Goal: Task Accomplishment & Management: Manage account settings

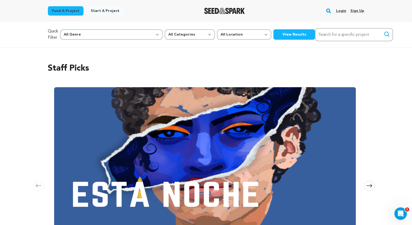
click at [341, 11] on link "Login" at bounding box center [341, 11] width 10 height 8
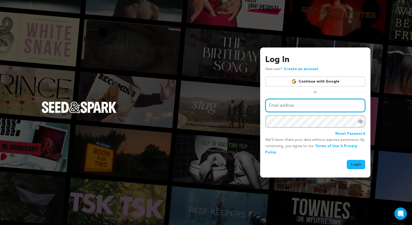
type input "hrproductions.studio@gmail.com"
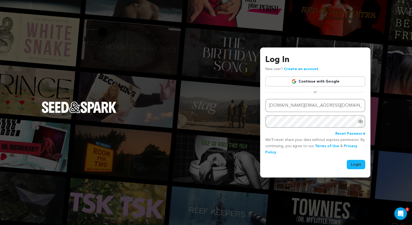
click at [352, 162] on button "Login" at bounding box center [355, 164] width 18 height 9
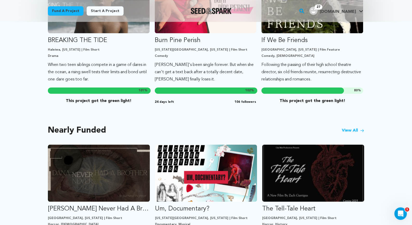
scroll to position [115, 0]
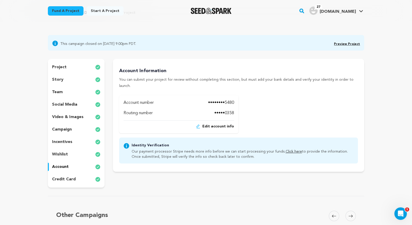
click at [212, 124] on span "Edit account info" at bounding box center [218, 126] width 32 height 5
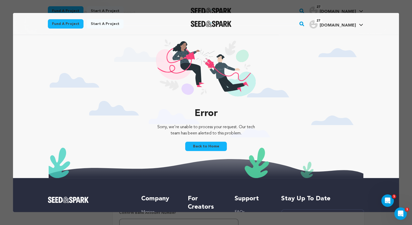
click at [202, 147] on link "Back to Home" at bounding box center [206, 146] width 42 height 9
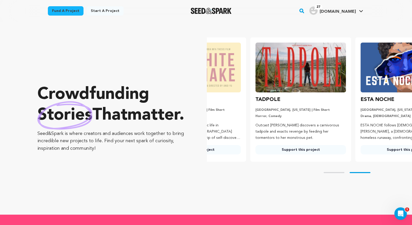
scroll to position [0, 101]
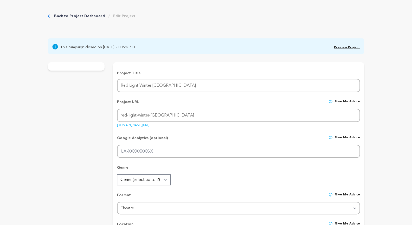
checkbox input "false"
radio input "true"
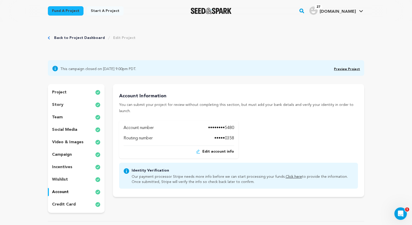
click at [225, 149] on span "Edit account info" at bounding box center [218, 151] width 32 height 5
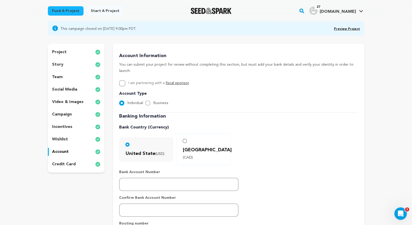
scroll to position [41, 0]
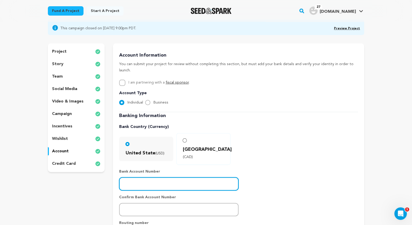
click at [161, 177] on input "number" at bounding box center [178, 183] width 119 height 13
type input "325211098007"
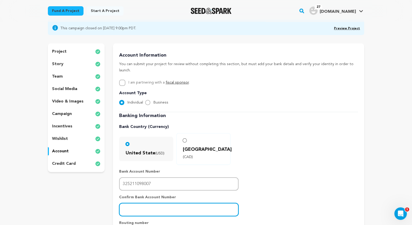
click at [145, 203] on input "number" at bounding box center [178, 209] width 119 height 13
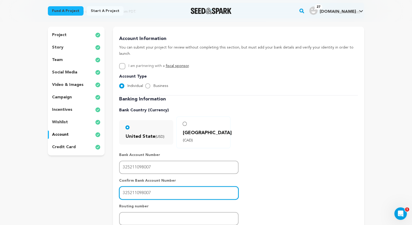
scroll to position [65, 0]
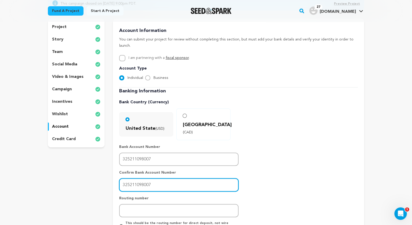
type input "325211098007"
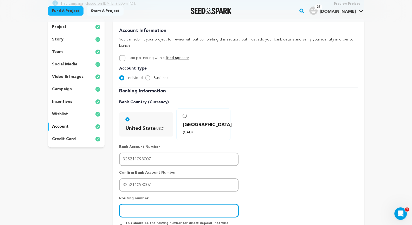
click at [145, 204] on input "number" at bounding box center [178, 210] width 119 height 13
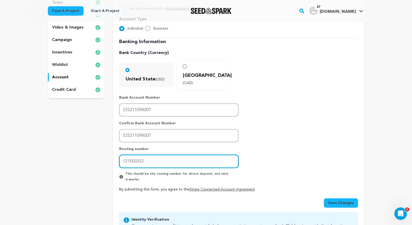
scroll to position [125, 0]
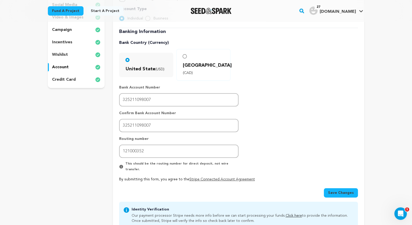
click at [336, 190] on span "Save Changes" at bounding box center [341, 192] width 26 height 5
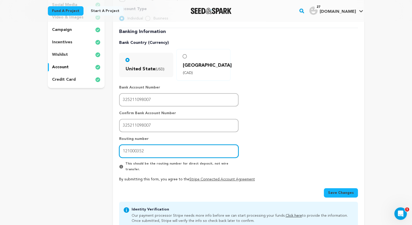
click at [144, 145] on input "121000352" at bounding box center [178, 151] width 119 height 13
type input "121000358"
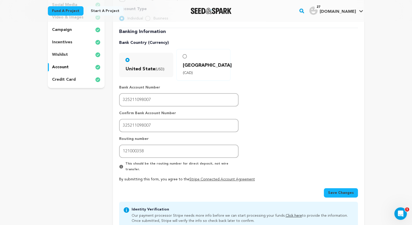
click at [343, 188] on button "Save Changes" at bounding box center [340, 192] width 34 height 9
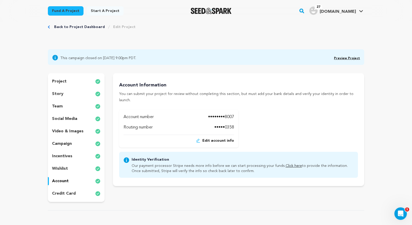
scroll to position [12, 0]
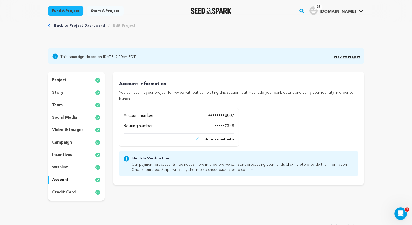
click at [285, 163] on link "Click here" at bounding box center [293, 165] width 16 height 4
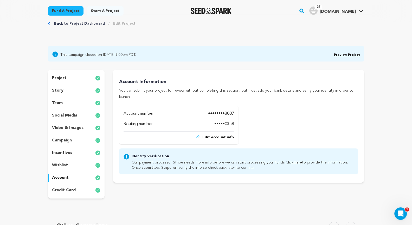
scroll to position [3, 0]
